Goal: Task Accomplishment & Management: Manage account settings

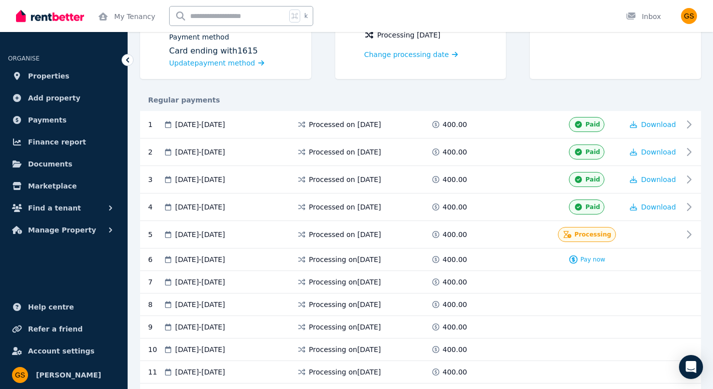
scroll to position [136, 0]
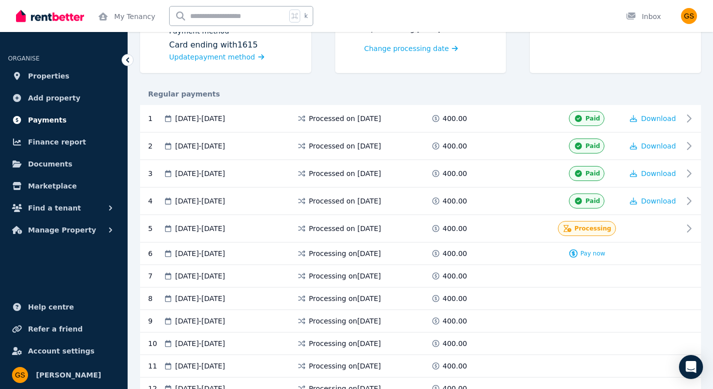
click at [45, 120] on span "Payments" at bounding box center [47, 120] width 39 height 12
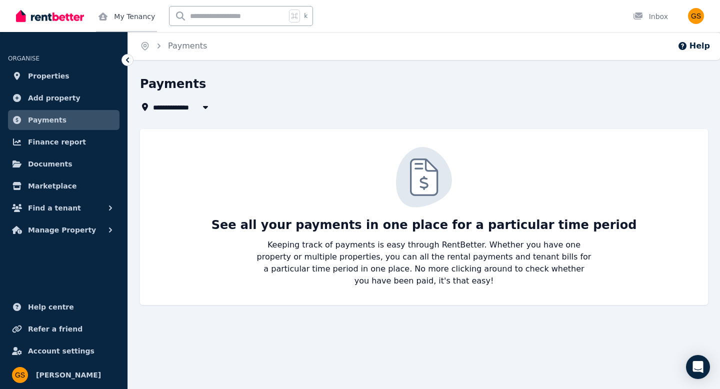
click at [116, 11] on link "My Tenancy" at bounding box center [126, 16] width 61 height 32
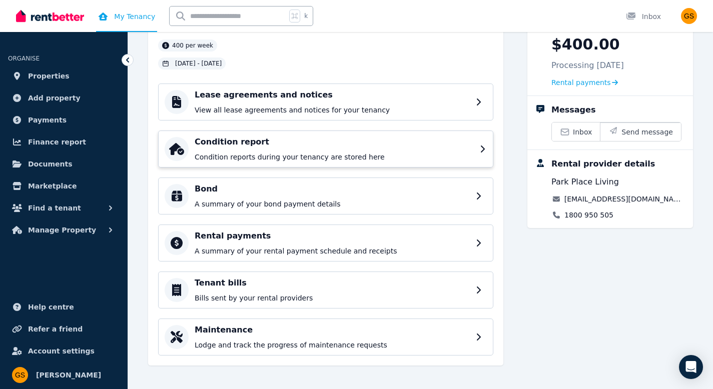
scroll to position [81, 0]
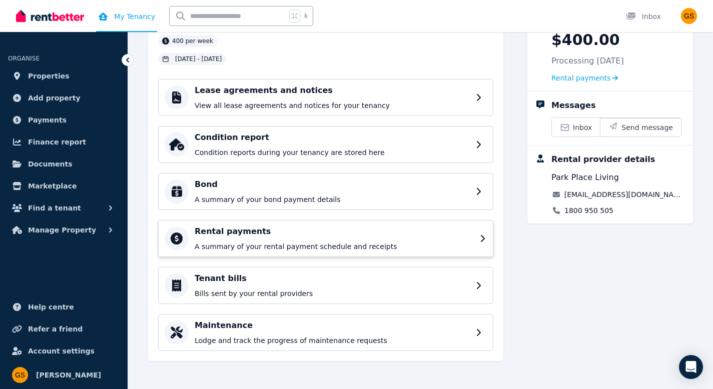
click at [256, 243] on p "A summary of your rental payment schedule and receipts" at bounding box center [334, 247] width 279 height 10
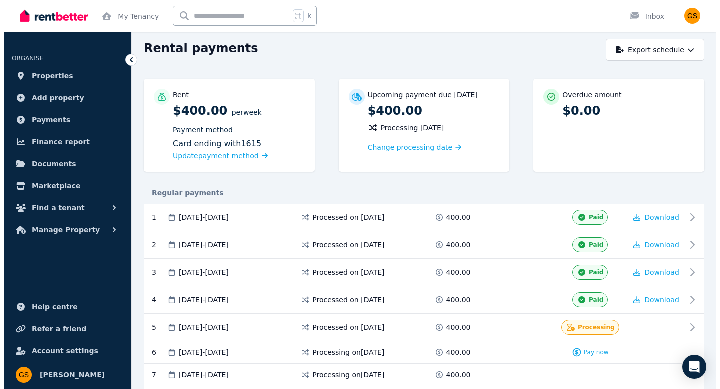
scroll to position [38, 0]
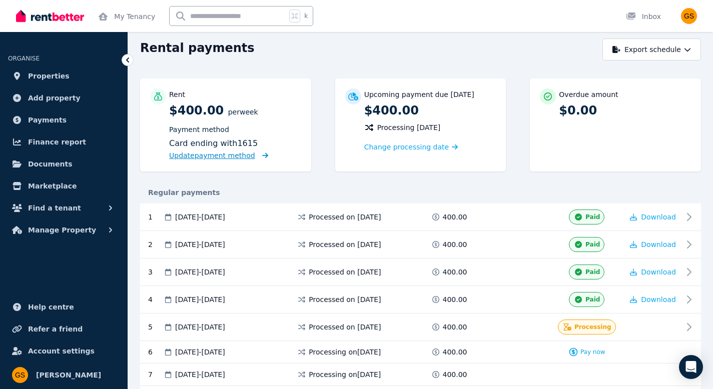
click at [245, 155] on span "Update payment method" at bounding box center [212, 156] width 86 height 8
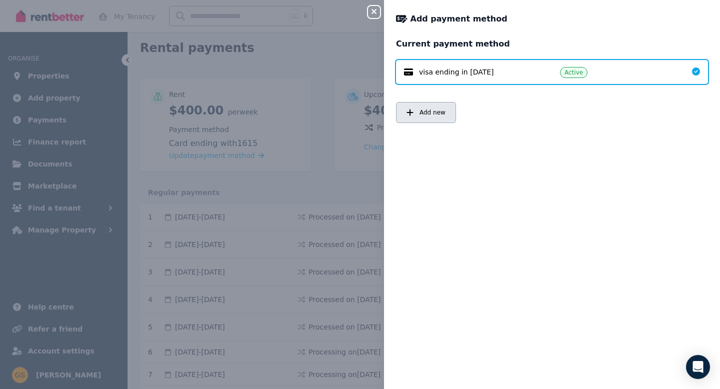
click at [439, 118] on button "Add new" at bounding box center [426, 112] width 60 height 21
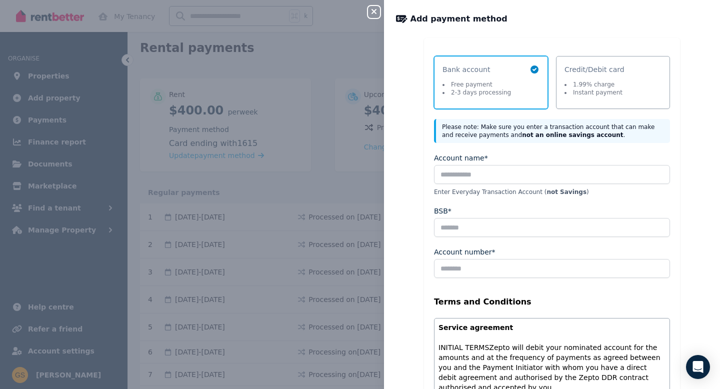
click at [480, 84] on li "Free payment" at bounding box center [477, 85] width 69 height 8
click at [473, 168] on input "Account name*" at bounding box center [552, 174] width 236 height 19
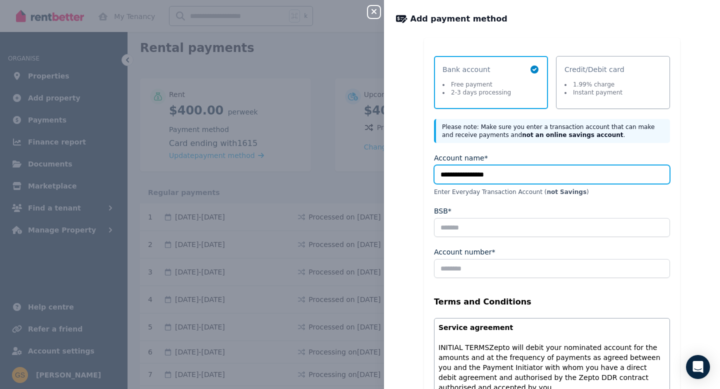
type input "**********"
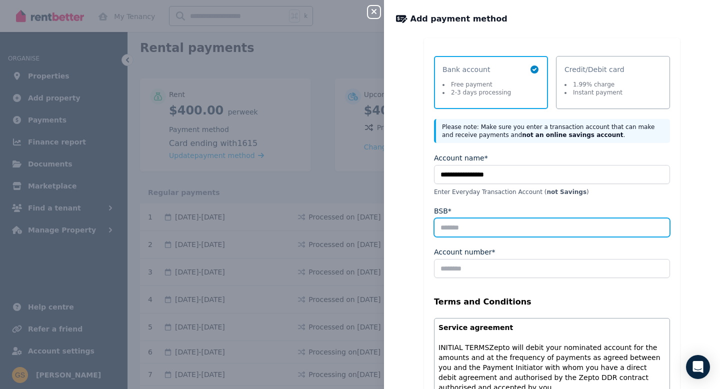
click at [474, 226] on input "BSB*" at bounding box center [552, 227] width 236 height 19
type input "******"
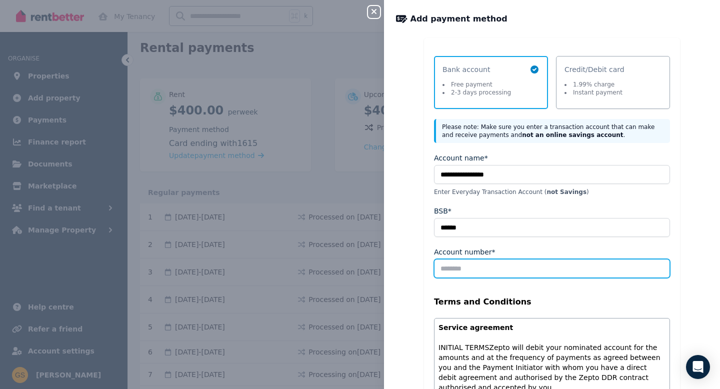
click at [475, 262] on input "Account number*" at bounding box center [552, 268] width 236 height 19
type input "********"
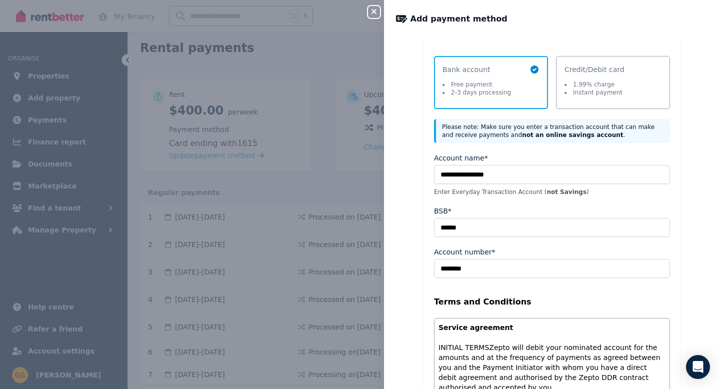
click at [406, 282] on div "**********" at bounding box center [552, 320] width 336 height 565
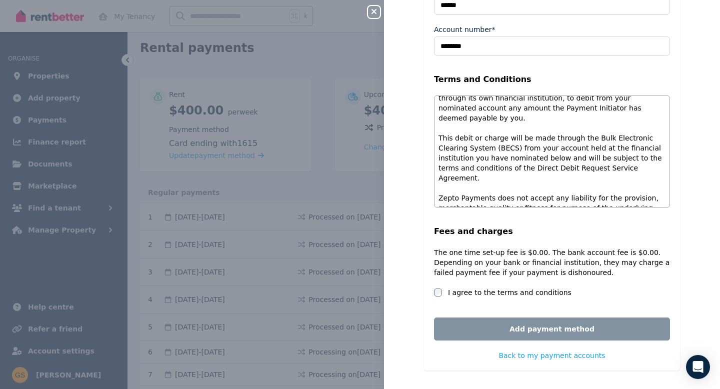
scroll to position [226, 0]
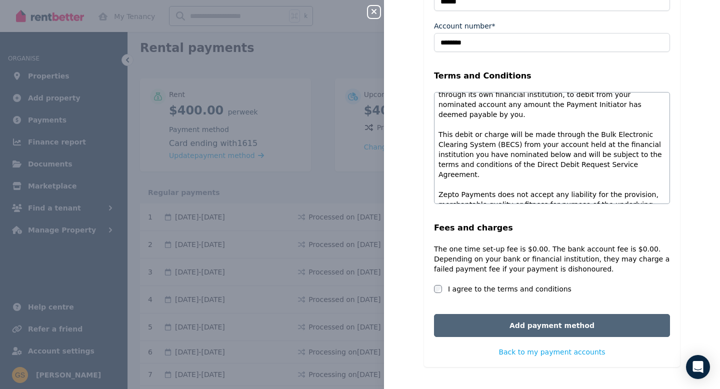
click at [459, 328] on button "Add payment method" at bounding box center [552, 325] width 236 height 23
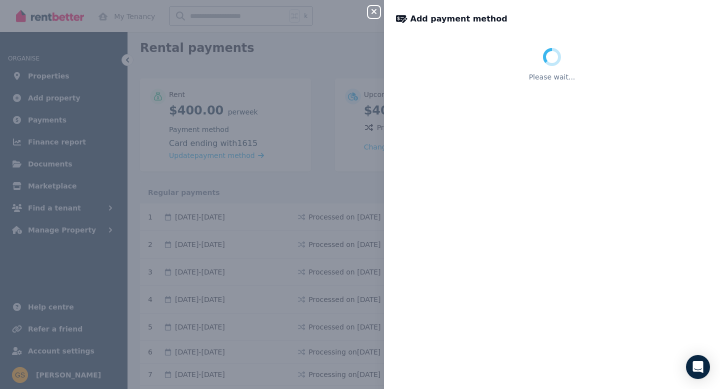
scroll to position [0, 0]
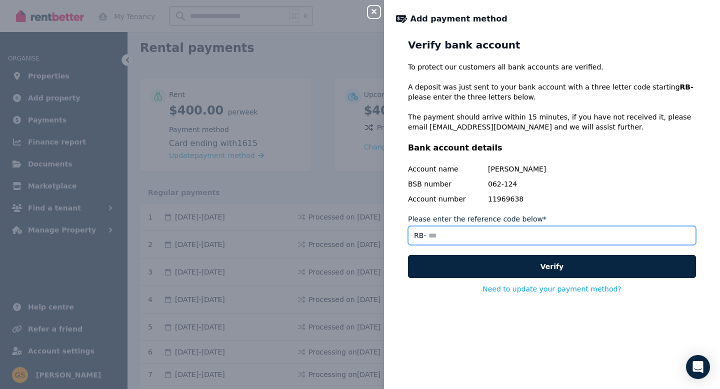
click at [444, 235] on input "Please enter the reference code below*" at bounding box center [552, 235] width 288 height 19
type input "***"
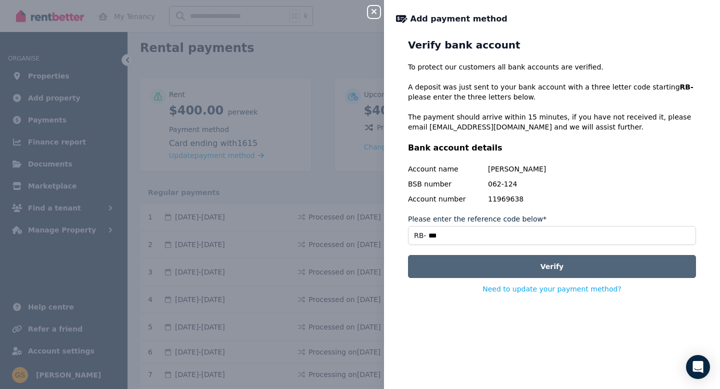
click at [448, 261] on button "Verify" at bounding box center [552, 266] width 288 height 23
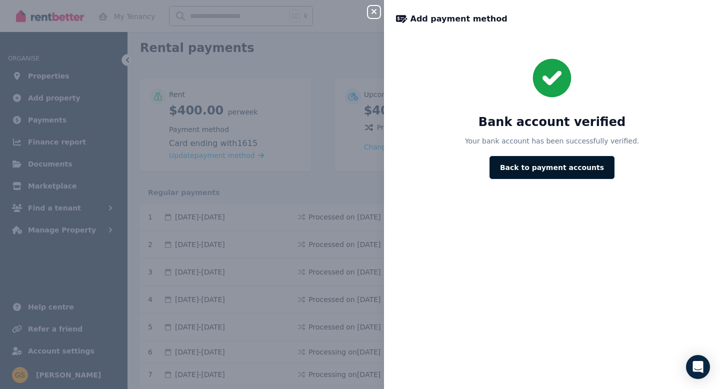
click at [521, 175] on button "Back to payment accounts" at bounding box center [552, 167] width 125 height 23
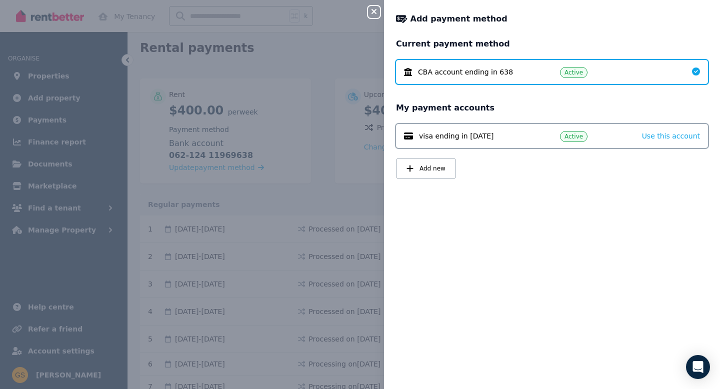
click at [480, 142] on div "visa ending in 1615 Active Use this account" at bounding box center [552, 136] width 312 height 24
click at [375, 13] on icon "button" at bounding box center [374, 11] width 5 height 5
click at [376, 7] on button "Close panel" at bounding box center [374, 12] width 12 height 12
click at [376, 9] on icon "button" at bounding box center [374, 12] width 12 height 8
click at [374, 14] on icon "button" at bounding box center [374, 12] width 12 height 8
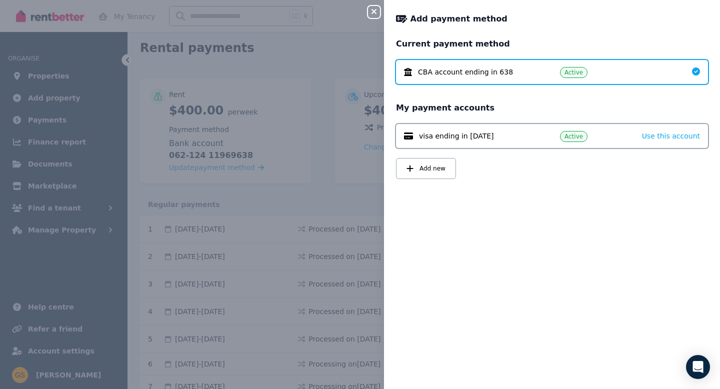
click at [374, 14] on icon "button" at bounding box center [374, 12] width 12 height 8
click at [367, 9] on div "Close panel Add payment method Current payment method CBA account ending in 638…" at bounding box center [360, 194] width 720 height 389
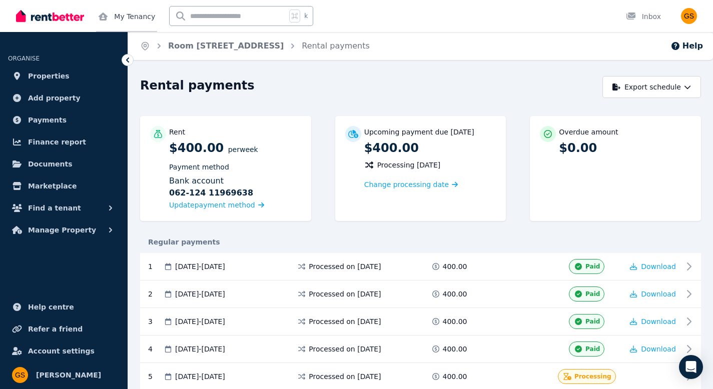
click at [129, 12] on link "My Tenancy" at bounding box center [126, 16] width 61 height 32
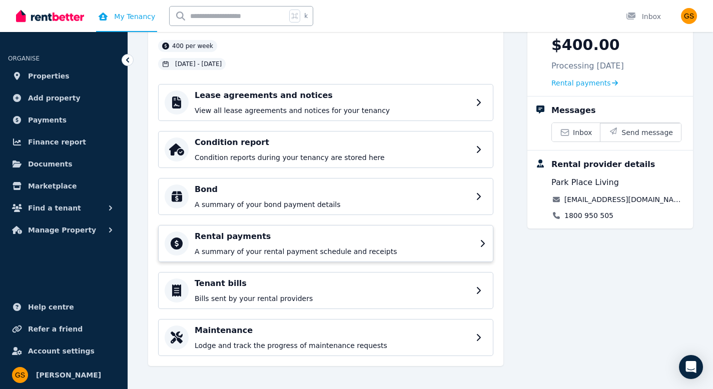
scroll to position [81, 0]
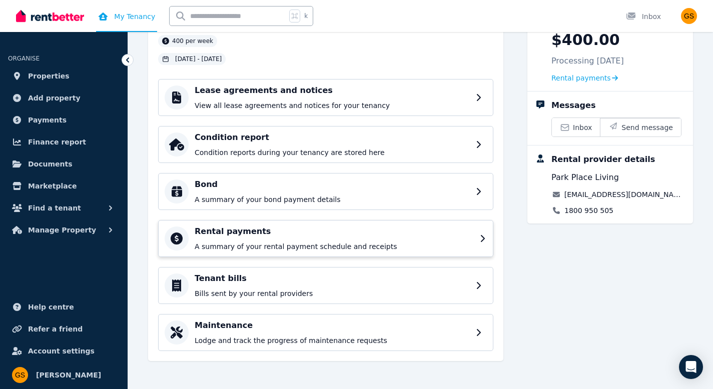
click at [254, 234] on h4 "Rental payments" at bounding box center [334, 232] width 279 height 12
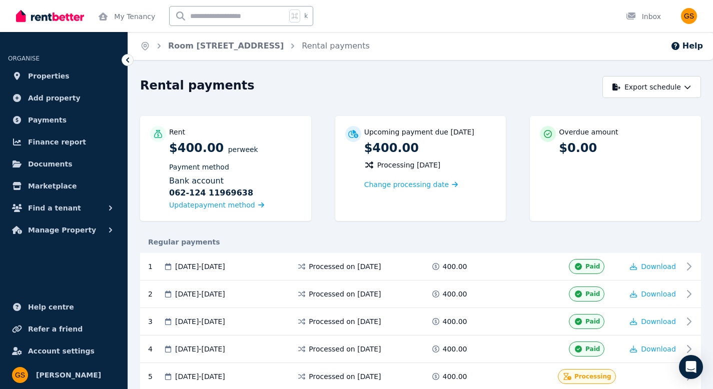
scroll to position [7, 0]
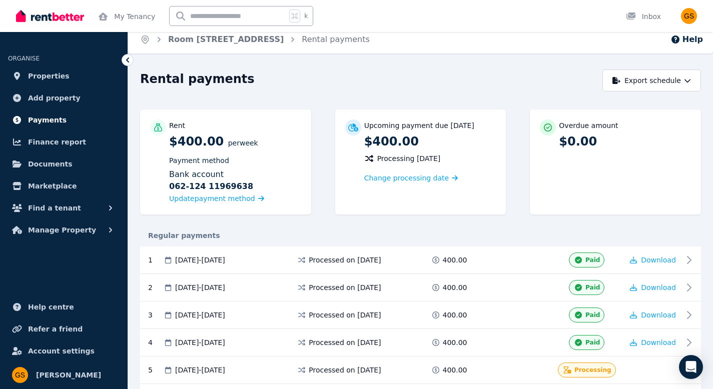
click at [55, 128] on link "Payments" at bounding box center [64, 120] width 112 height 20
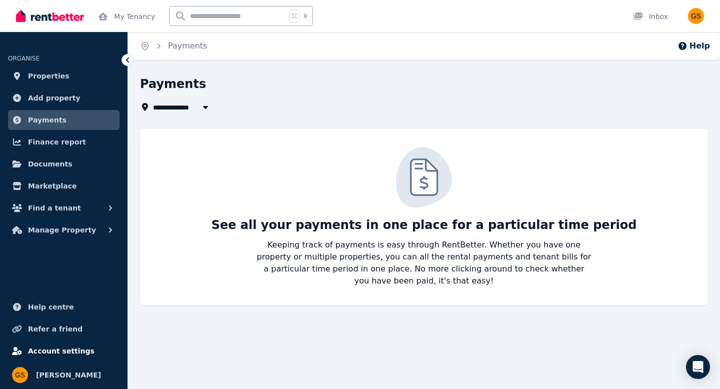
click at [61, 351] on span "Account settings" at bounding box center [61, 351] width 67 height 12
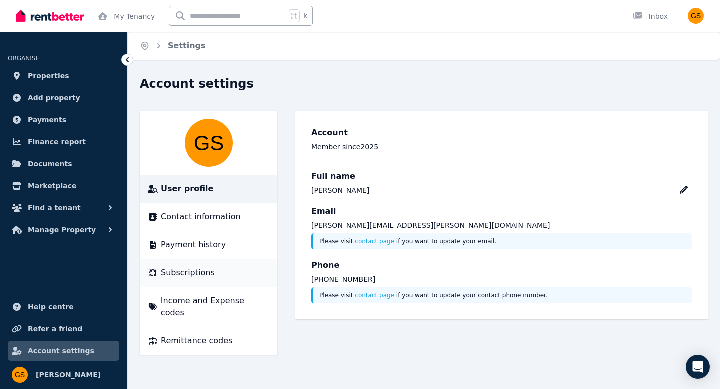
click at [206, 278] on span "Subscriptions" at bounding box center [188, 273] width 54 height 12
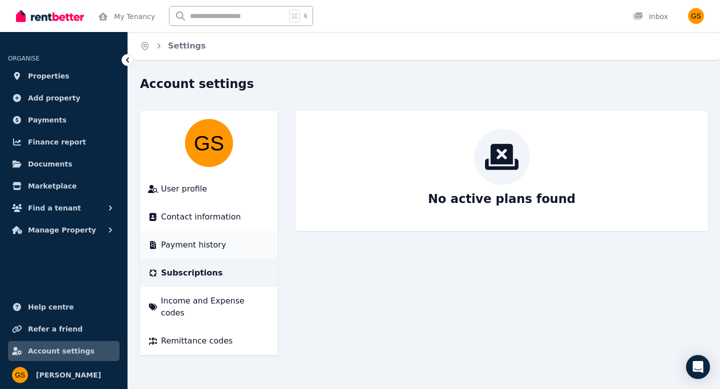
click at [205, 249] on span "Payment history" at bounding box center [193, 245] width 65 height 12
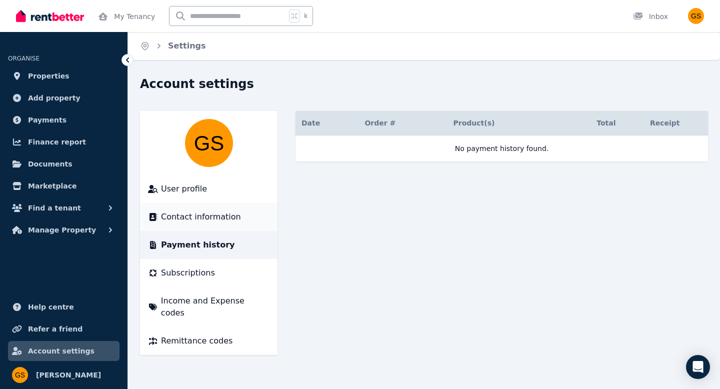
click at [212, 230] on li "Contact information" at bounding box center [209, 217] width 138 height 28
click at [54, 117] on span "Payments" at bounding box center [47, 120] width 39 height 12
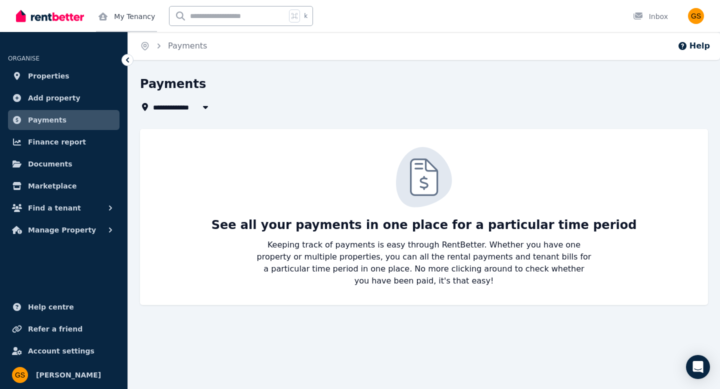
click at [124, 14] on link "My Tenancy" at bounding box center [126, 16] width 61 height 32
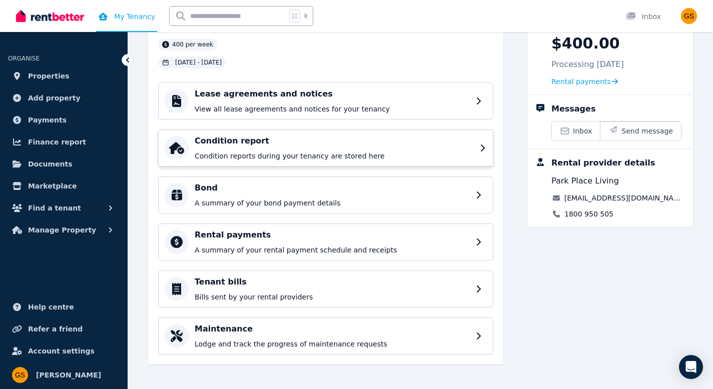
scroll to position [81, 0]
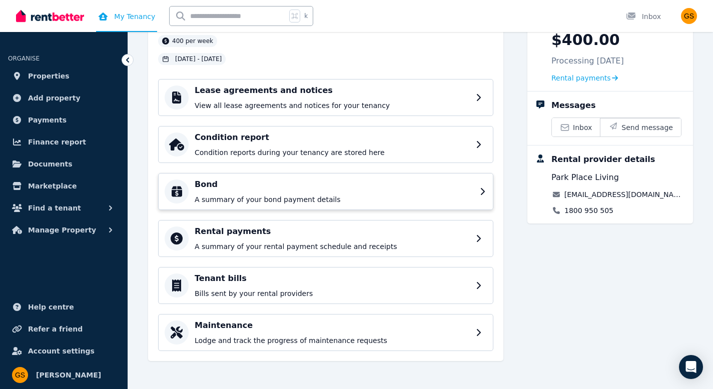
click at [225, 194] on div "Bond A summary of your bond payment details" at bounding box center [334, 192] width 279 height 26
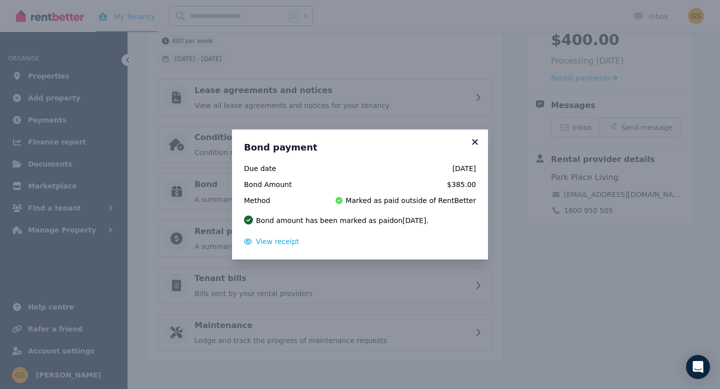
click at [474, 139] on icon at bounding box center [475, 142] width 10 height 9
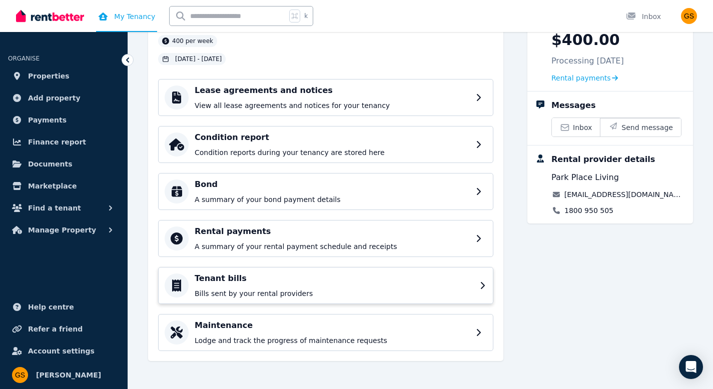
click at [265, 290] on p "Bills sent by your rental providers" at bounding box center [334, 294] width 279 height 10
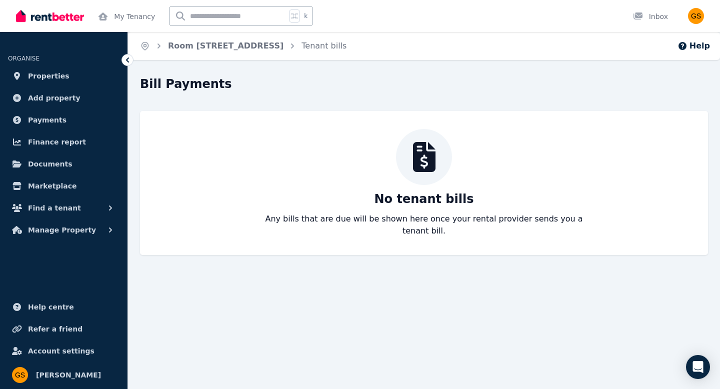
click at [126, 66] on ul "ORGANISE Properties Add property Payments Finance report Documents Marketplace …" at bounding box center [64, 141] width 128 height 198
click at [126, 63] on icon at bounding box center [128, 60] width 10 height 10
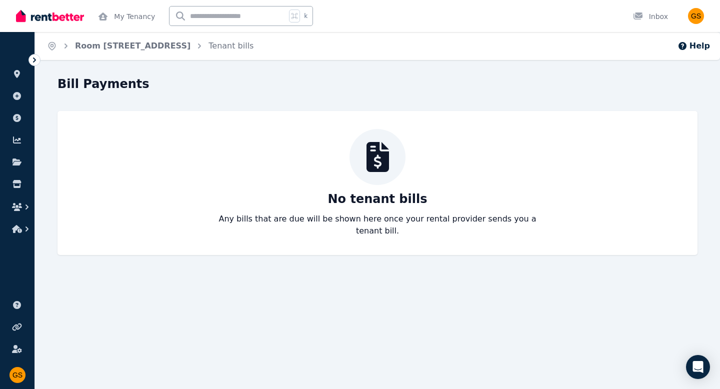
click at [32, 63] on icon at bounding box center [35, 60] width 10 height 10
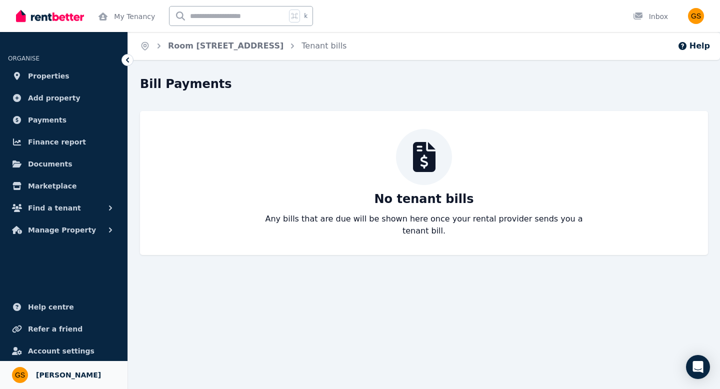
click at [57, 373] on span "Gabriele Salatino" at bounding box center [68, 375] width 65 height 12
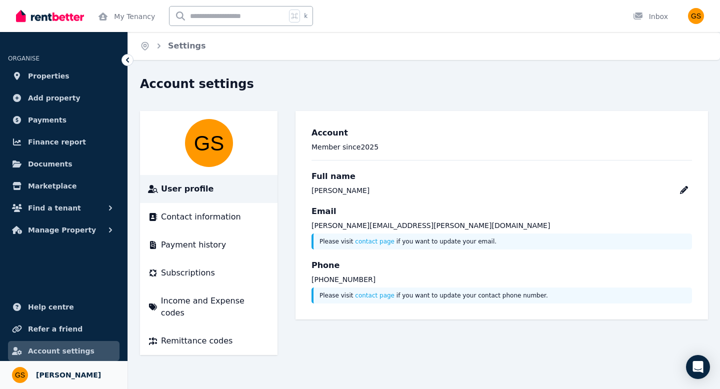
click at [53, 372] on span "Gabriele Salatino" at bounding box center [68, 375] width 65 height 12
click at [60, 357] on link "Account settings" at bounding box center [64, 351] width 112 height 20
click at [175, 218] on span "Contact information" at bounding box center [201, 217] width 80 height 12
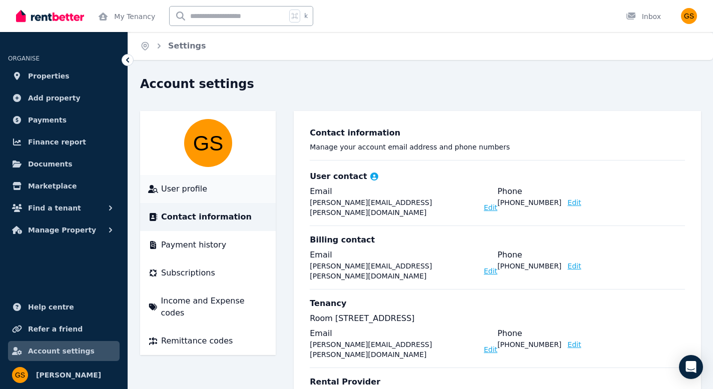
click at [169, 190] on span "User profile" at bounding box center [184, 189] width 46 height 12
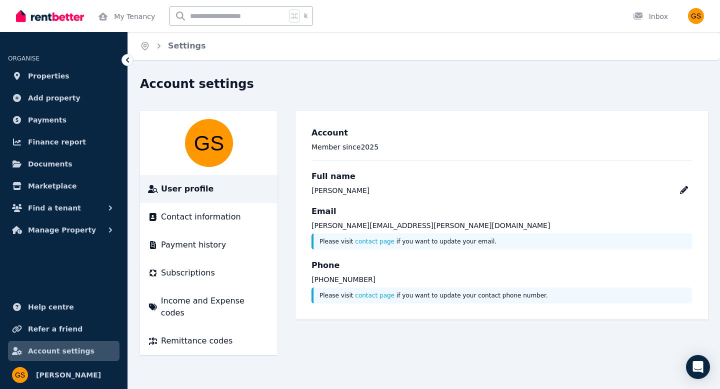
click at [688, 14] on div "Open user menu" at bounding box center [693, 16] width 22 height 32
click at [698, 14] on img "button" at bounding box center [696, 16] width 16 height 16
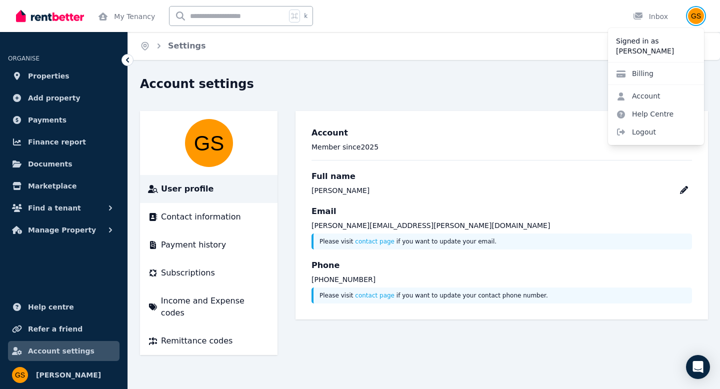
click at [698, 14] on img "button" at bounding box center [696, 16] width 16 height 16
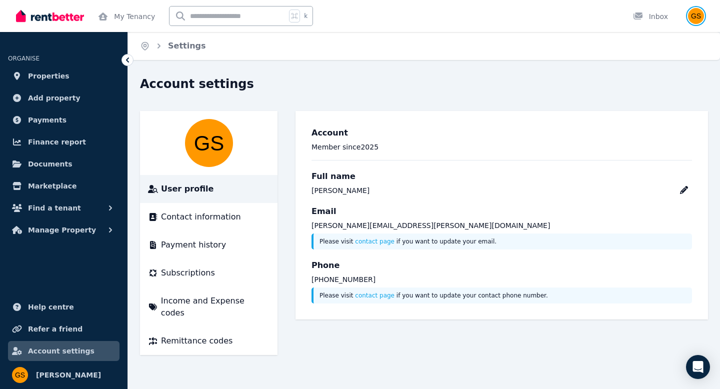
click at [698, 14] on img "button" at bounding box center [696, 16] width 16 height 16
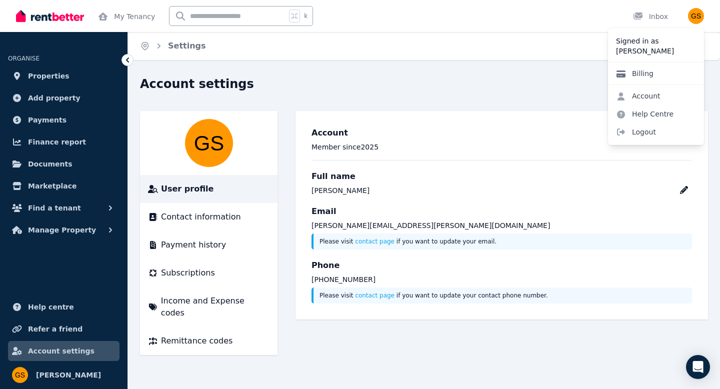
click at [640, 74] on link "Billing" at bounding box center [635, 74] width 54 height 18
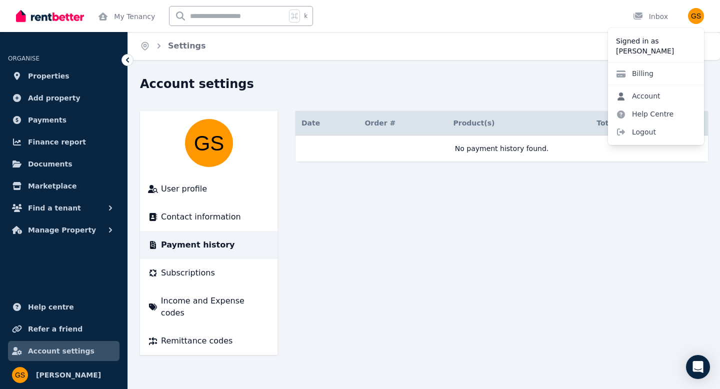
click at [641, 92] on link "Account" at bounding box center [638, 96] width 61 height 18
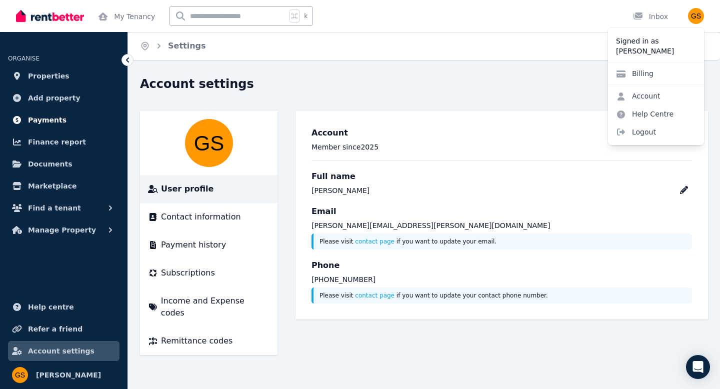
click at [46, 118] on span "Payments" at bounding box center [47, 120] width 39 height 12
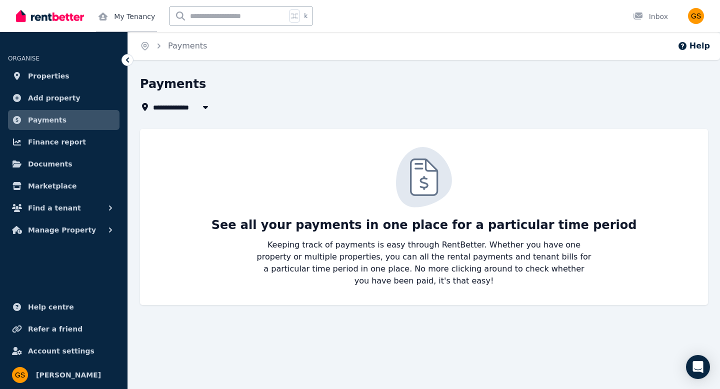
click at [143, 20] on link "My Tenancy" at bounding box center [126, 16] width 61 height 32
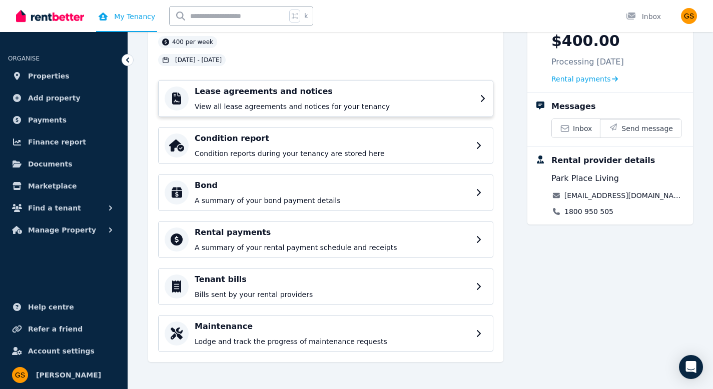
scroll to position [81, 0]
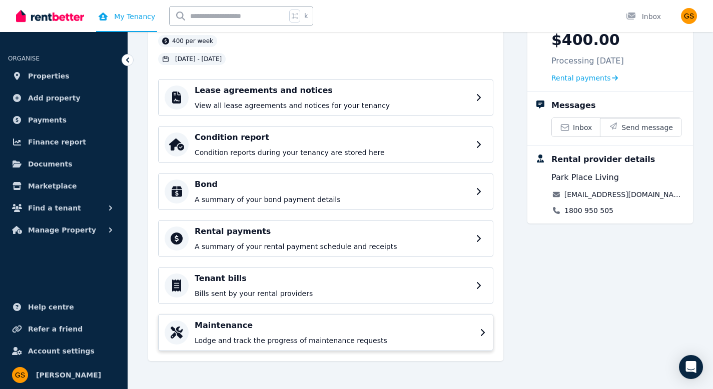
click at [257, 335] on div "Maintenance Lodge and track the progress of maintenance requests" at bounding box center [334, 333] width 279 height 26
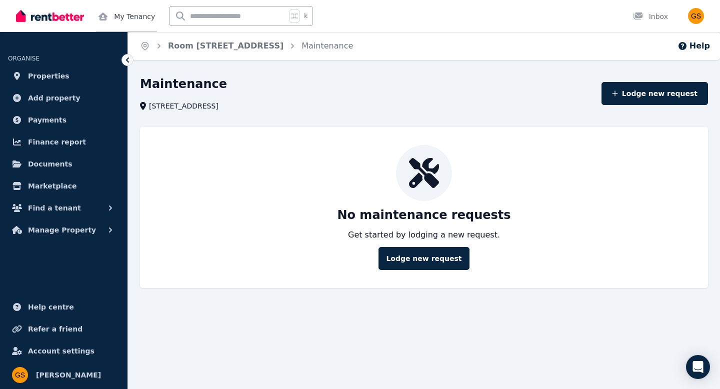
click at [146, 19] on link "My Tenancy" at bounding box center [126, 16] width 61 height 32
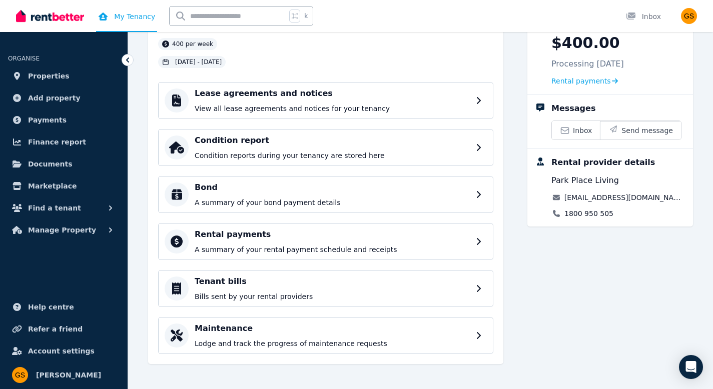
scroll to position [81, 0]
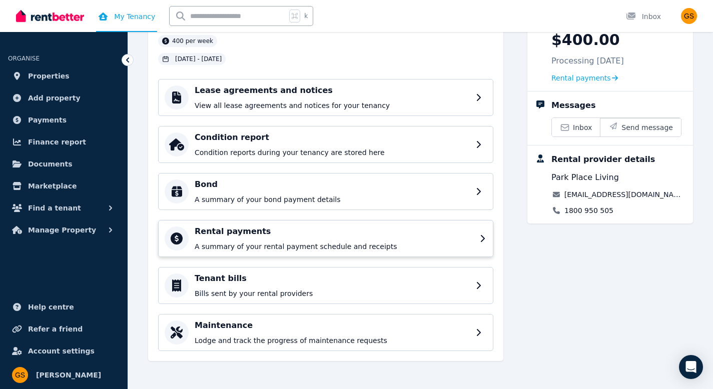
click at [272, 247] on p "A summary of your rental payment schedule and receipts" at bounding box center [334, 247] width 279 height 10
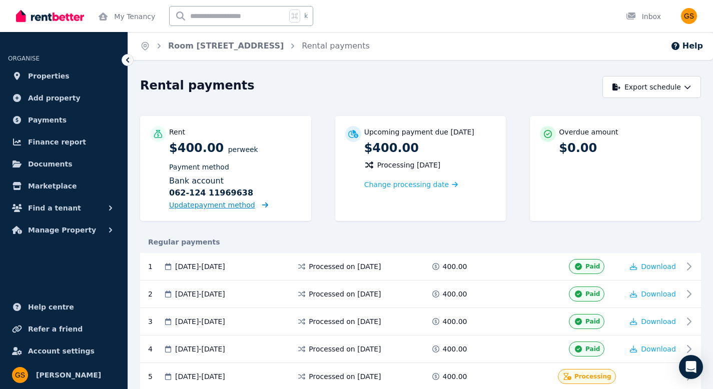
click at [232, 205] on span "Update payment method" at bounding box center [212, 205] width 86 height 8
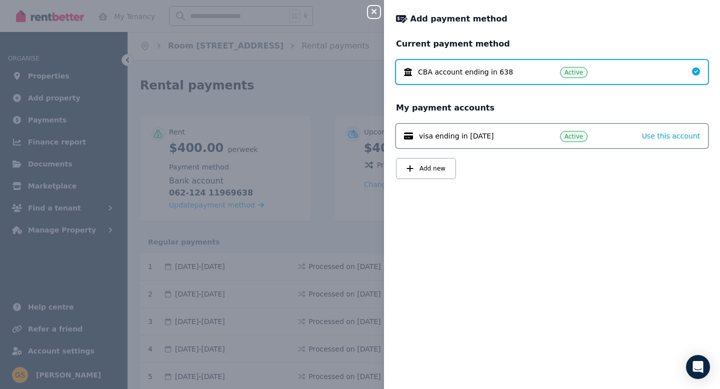
click at [446, 139] on span "visa ending in 1615" at bounding box center [456, 136] width 75 height 10
click at [375, 10] on icon "button" at bounding box center [374, 12] width 12 height 8
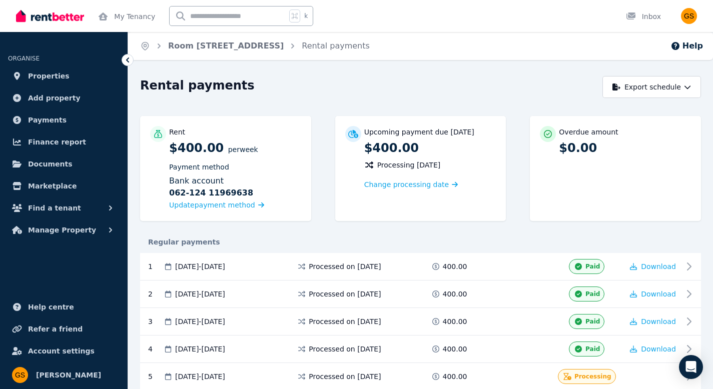
scroll to position [20, 0]
